Goal: Transaction & Acquisition: Purchase product/service

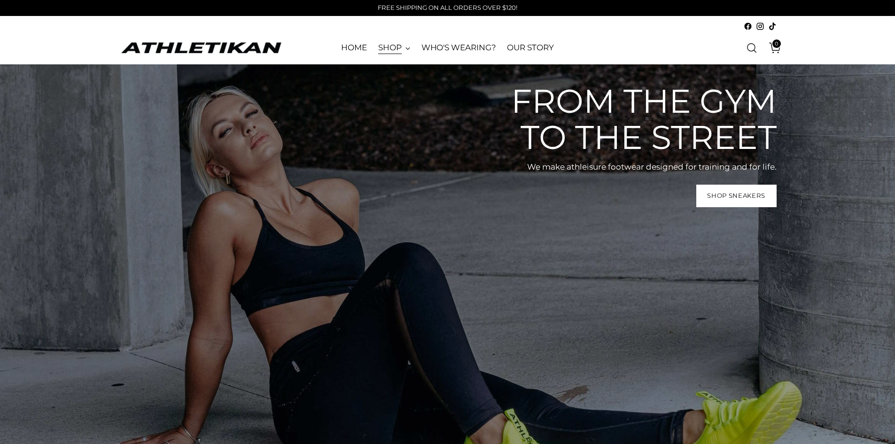
click at [380, 47] on link "SHOP" at bounding box center [394, 48] width 32 height 21
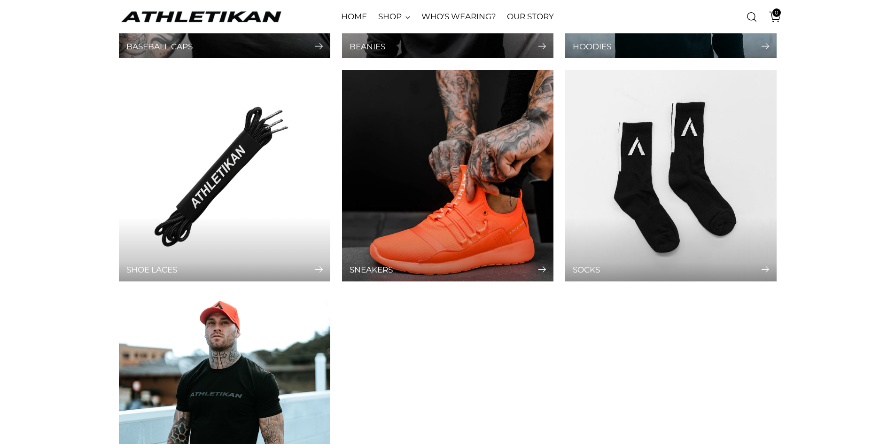
scroll to position [282, 0]
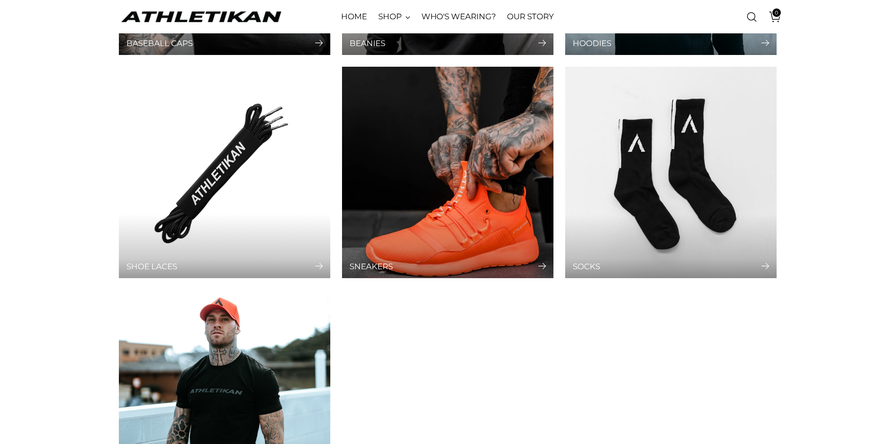
click at [437, 196] on img "Sneakers" at bounding box center [447, 173] width 222 height 222
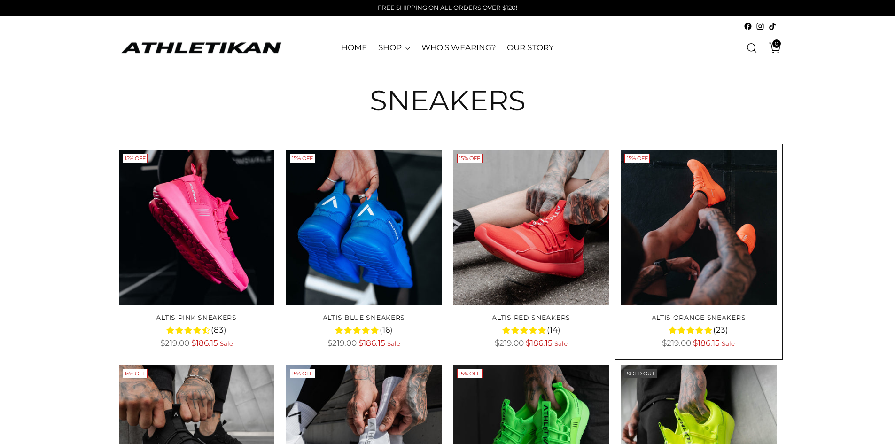
click at [0, 0] on img "ALTIS Orange Sneakers" at bounding box center [0, 0] width 0 height 0
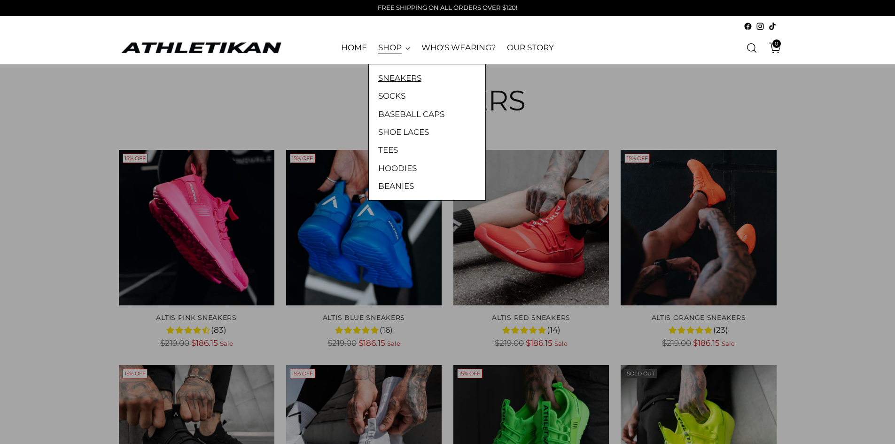
click at [393, 73] on link "SNEAKERS" at bounding box center [427, 78] width 98 height 12
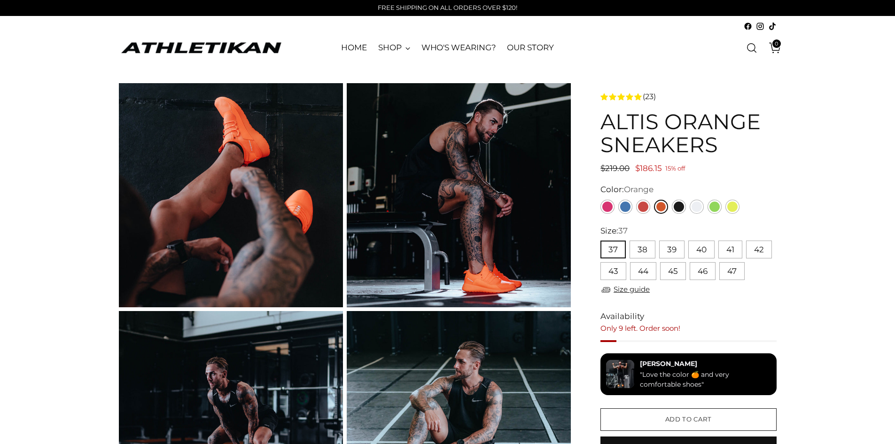
click at [492, 256] on img at bounding box center [459, 195] width 224 height 224
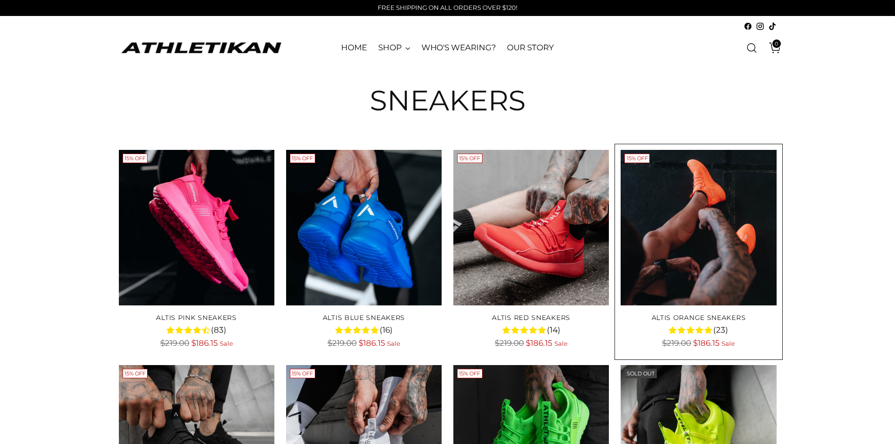
click at [0, 0] on img "ALTIS Orange Sneakers" at bounding box center [0, 0] width 0 height 0
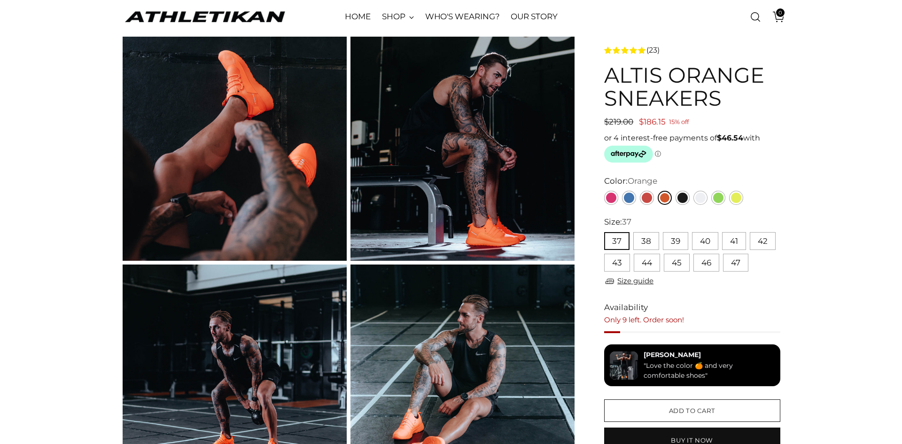
scroll to position [47, 0]
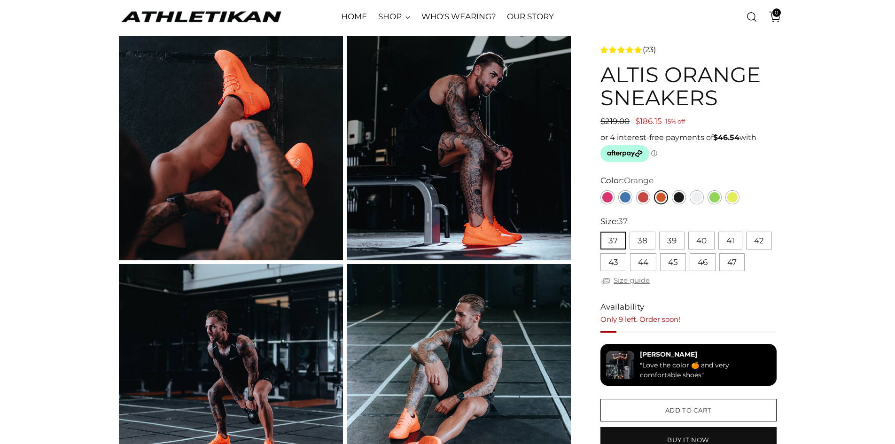
click at [637, 279] on link "Size guide" at bounding box center [624, 281] width 49 height 12
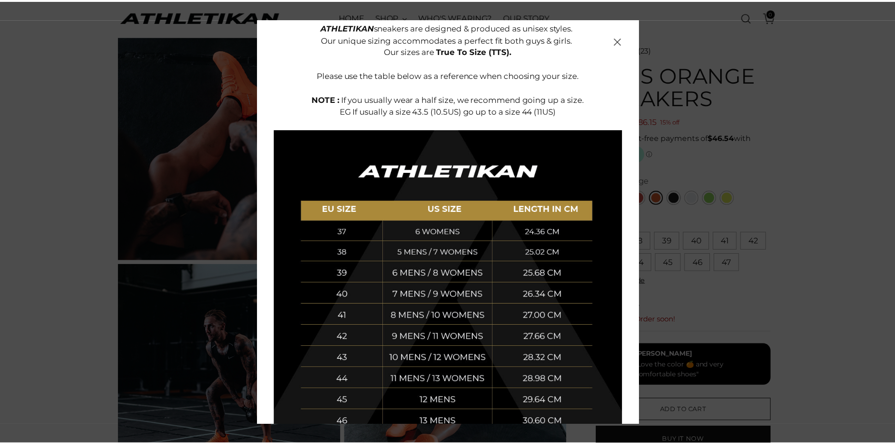
scroll to position [62, 0]
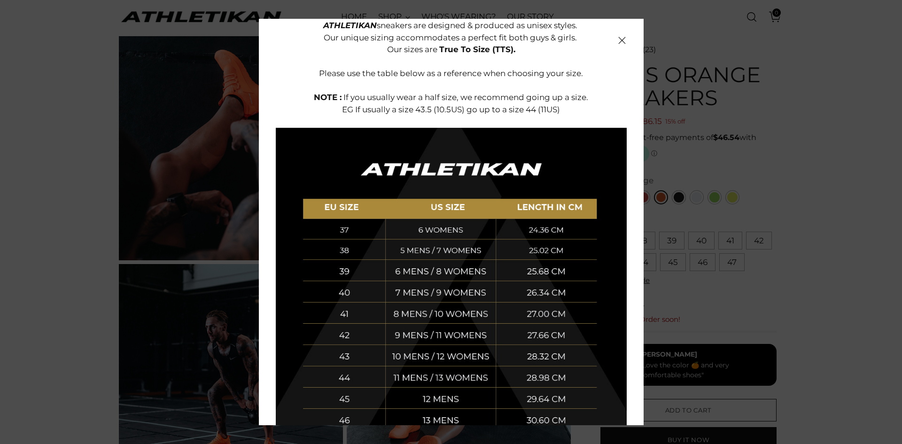
click at [813, 180] on div at bounding box center [451, 222] width 902 height 444
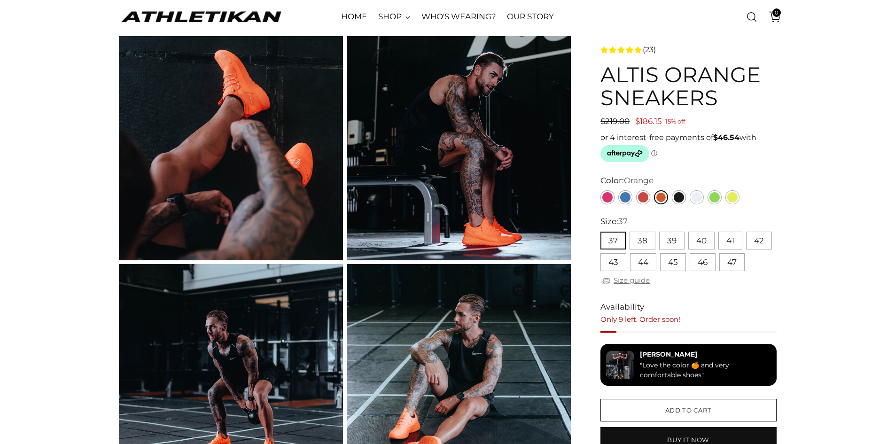
scroll to position [0, 0]
click at [637, 276] on link "Size guide" at bounding box center [624, 281] width 49 height 12
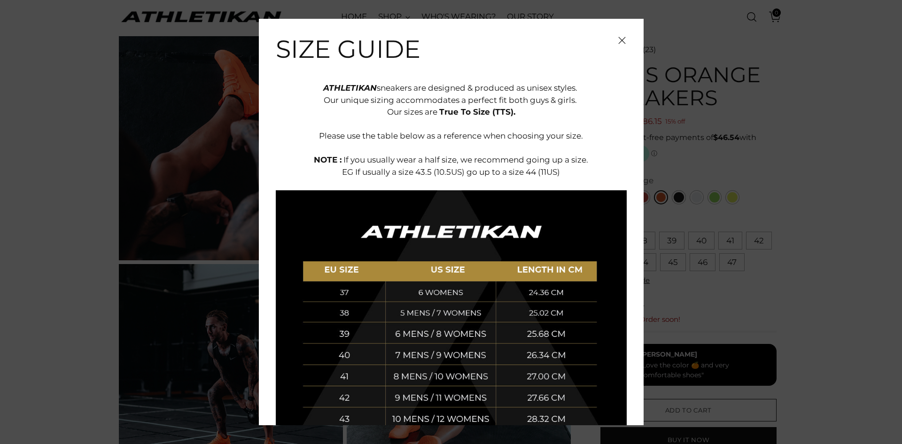
click at [838, 233] on div at bounding box center [451, 222] width 902 height 444
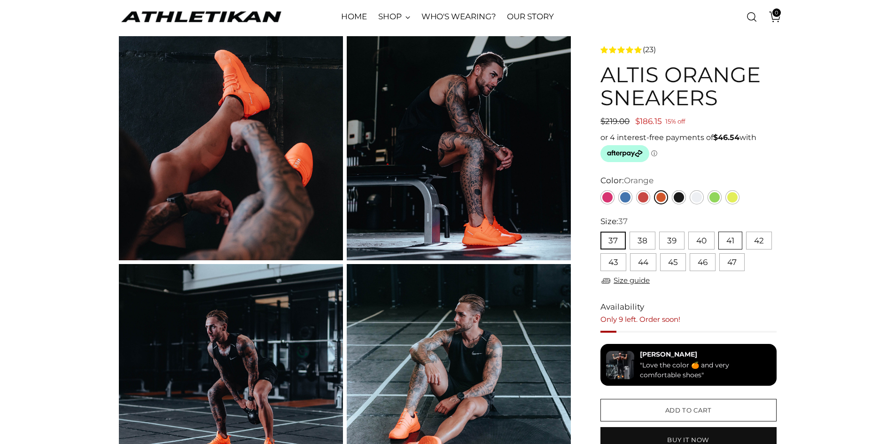
click at [734, 238] on button "41" at bounding box center [730, 241] width 24 height 18
click at [731, 198] on link "Yellow" at bounding box center [732, 197] width 14 height 14
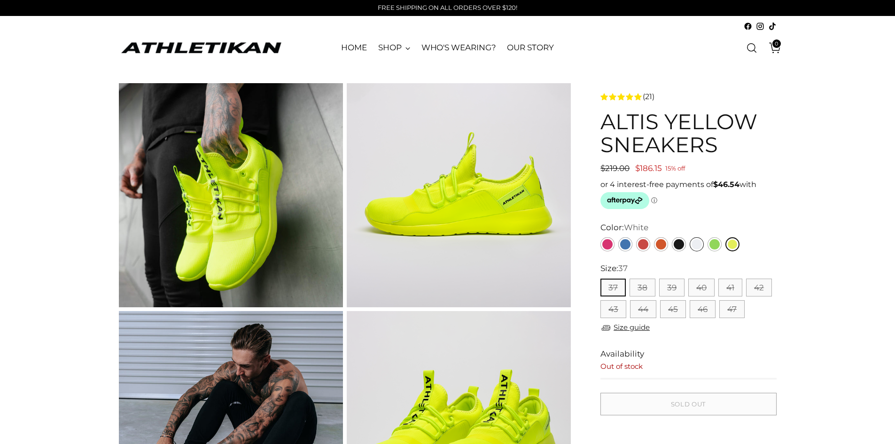
click at [698, 242] on link "White" at bounding box center [697, 244] width 14 height 14
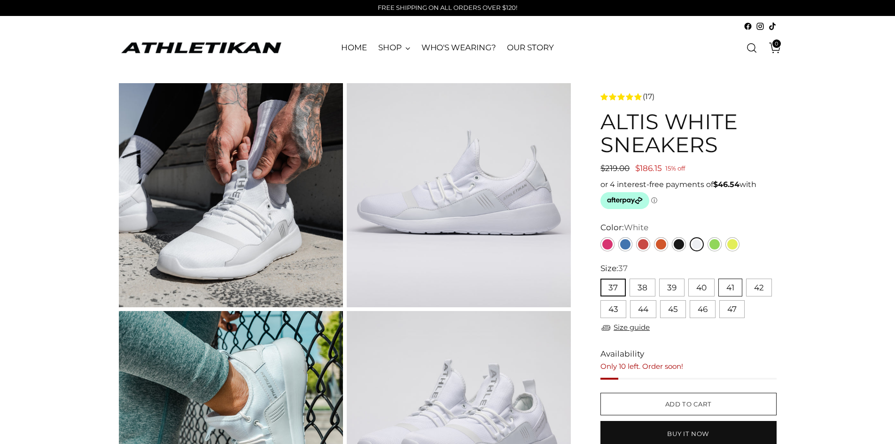
click at [731, 287] on button "41" at bounding box center [730, 288] width 24 height 18
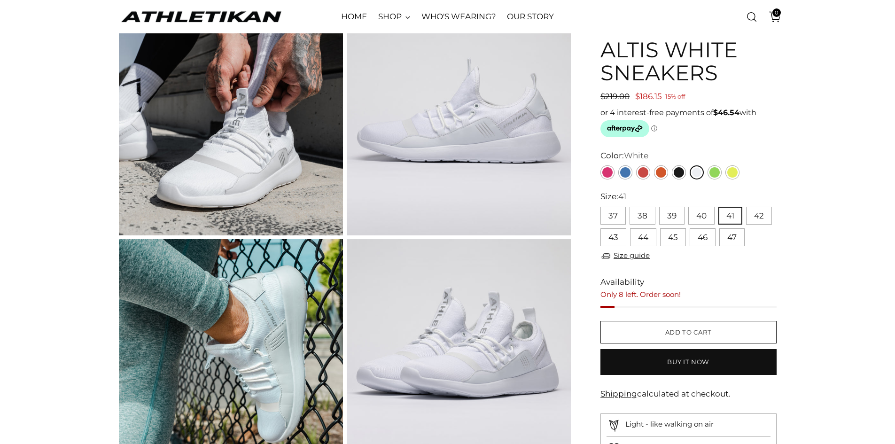
scroll to position [78, 0]
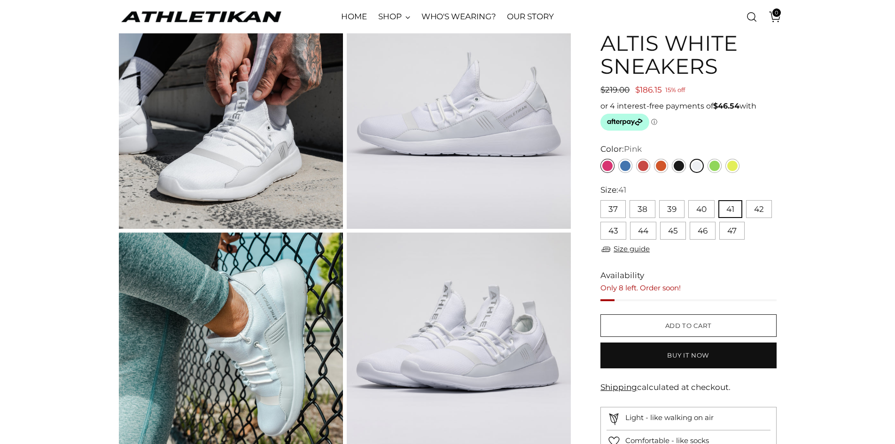
click at [605, 161] on link "Pink" at bounding box center [607, 166] width 14 height 14
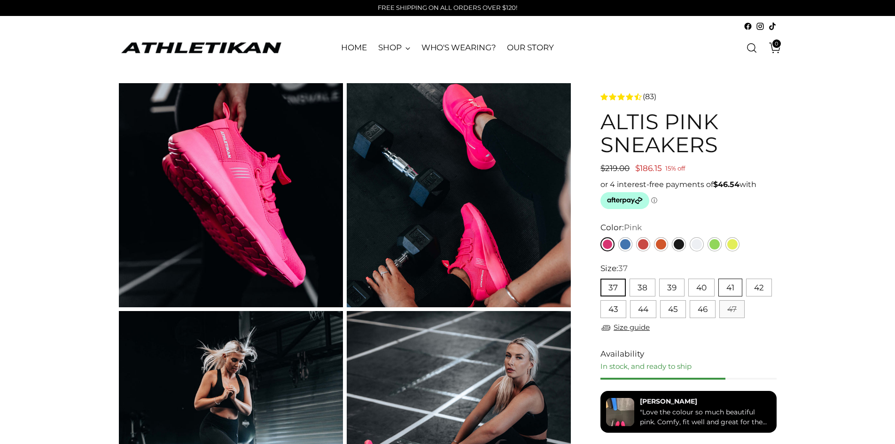
click at [736, 286] on button "41" at bounding box center [730, 288] width 24 height 18
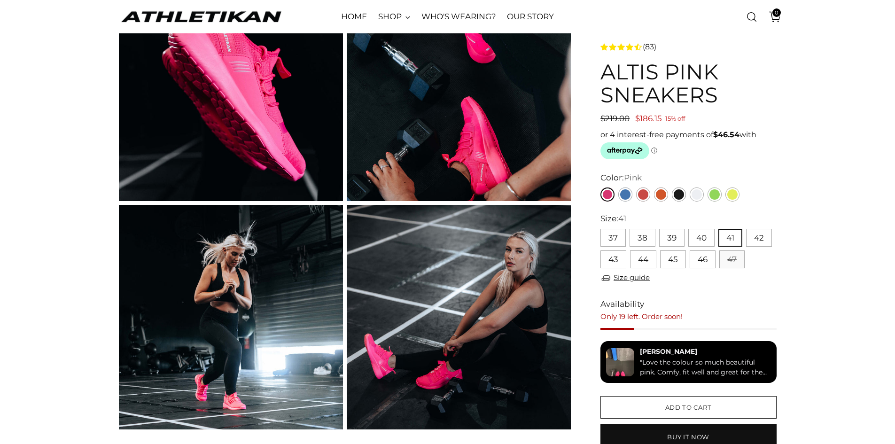
scroll to position [62, 0]
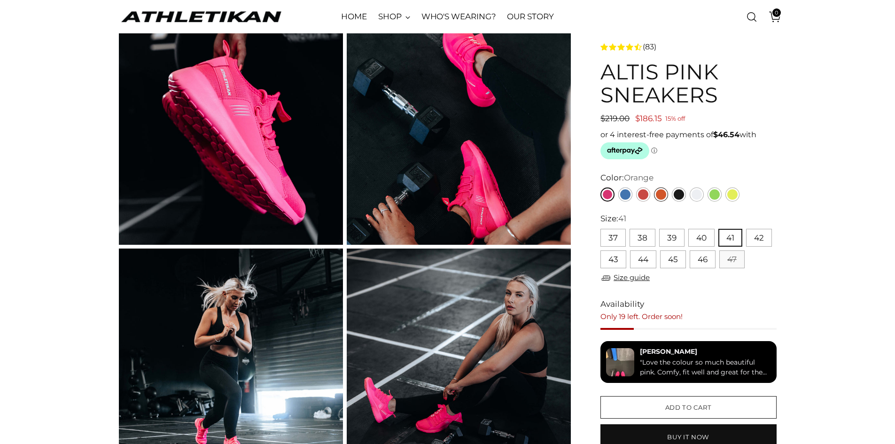
click at [660, 192] on link "Orange" at bounding box center [661, 194] width 14 height 14
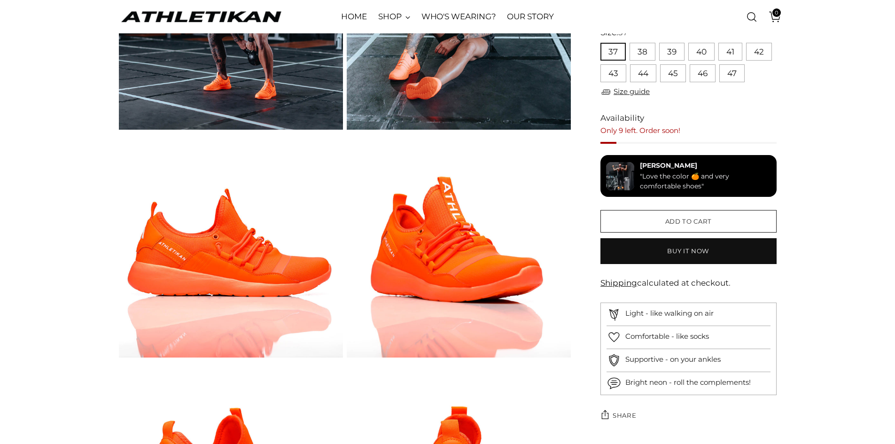
scroll to position [407, 0]
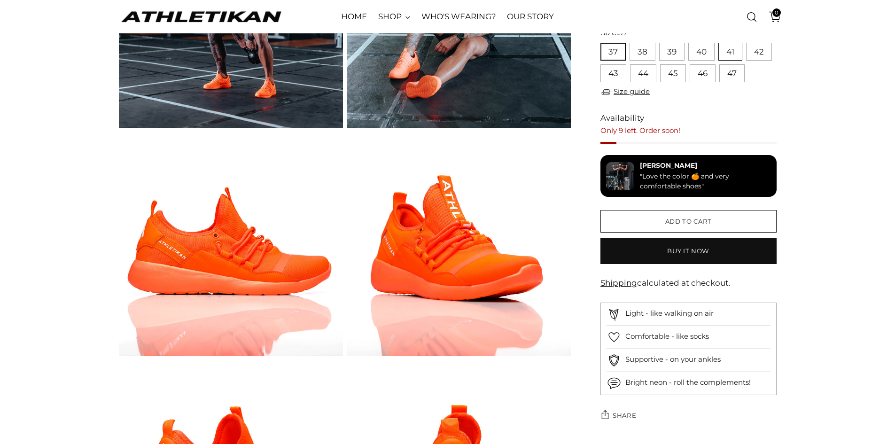
click at [732, 50] on button "41" at bounding box center [730, 52] width 24 height 18
